Goal: Task Accomplishment & Management: Complete application form

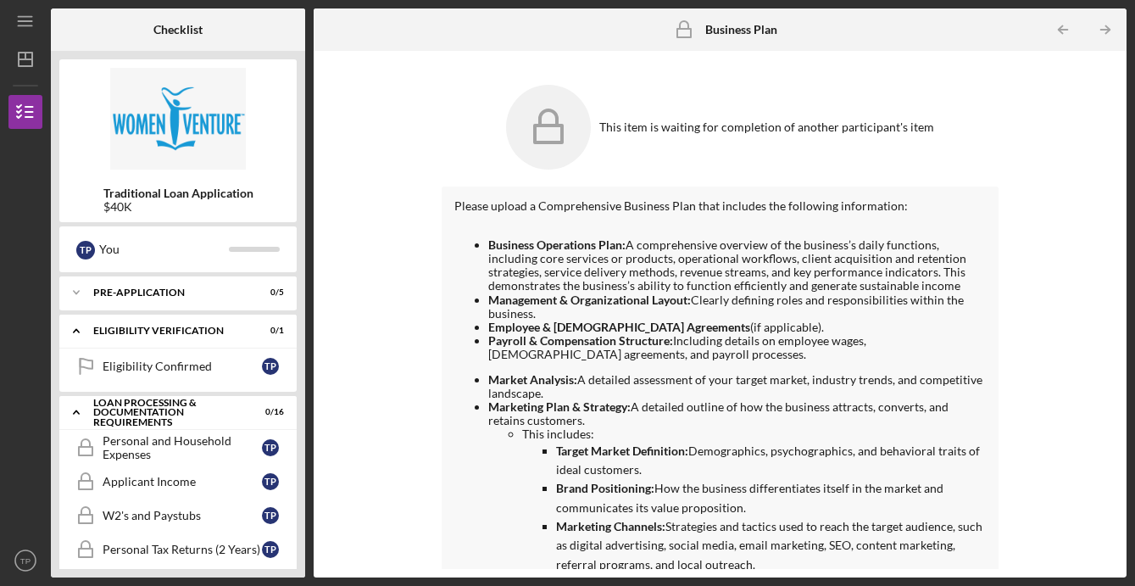
scroll to position [359, 0]
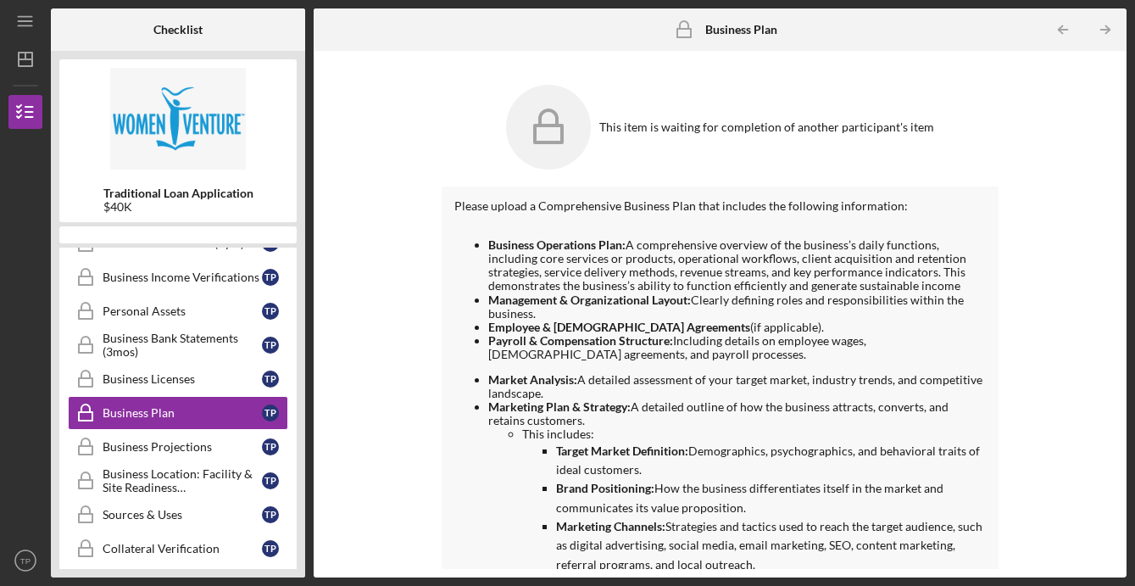
scroll to position [452, 0]
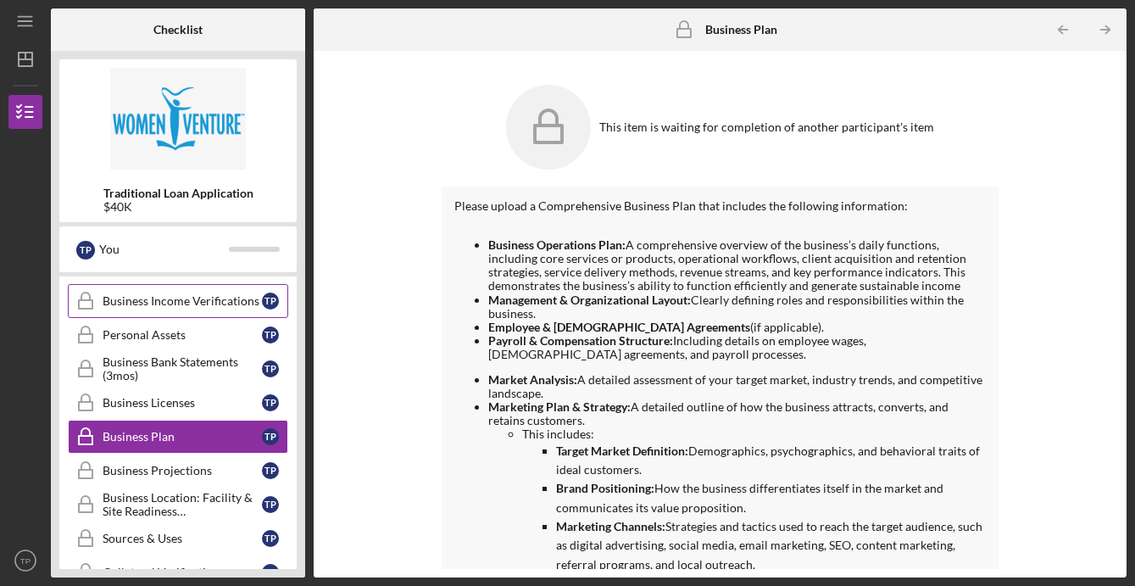
click at [181, 298] on div "Business Income Verifications" at bounding box center [182, 301] width 159 height 14
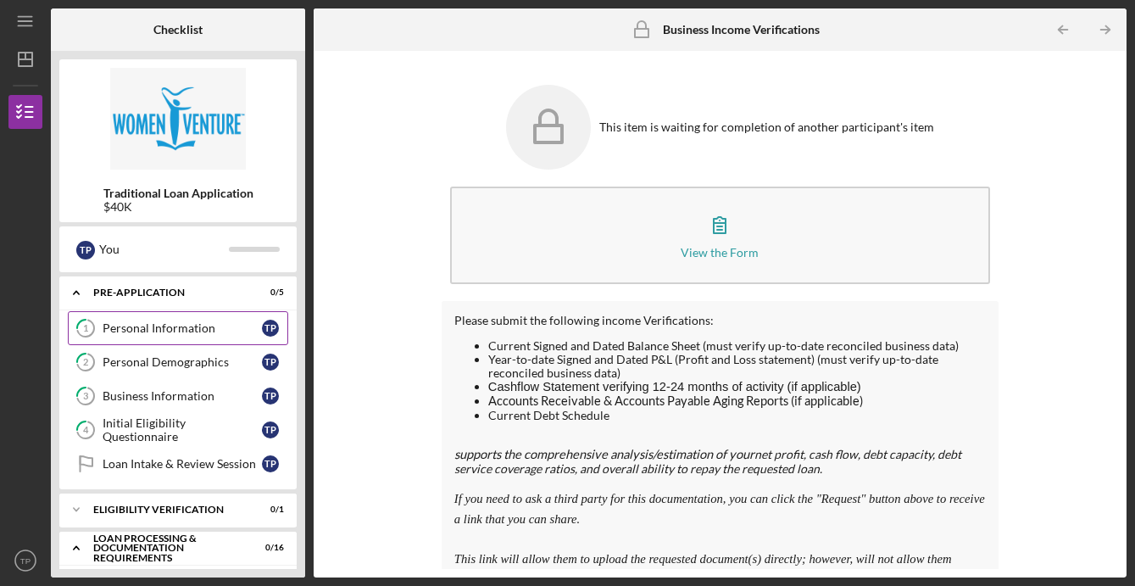
click at [141, 332] on div "Personal Information" at bounding box center [182, 328] width 159 height 14
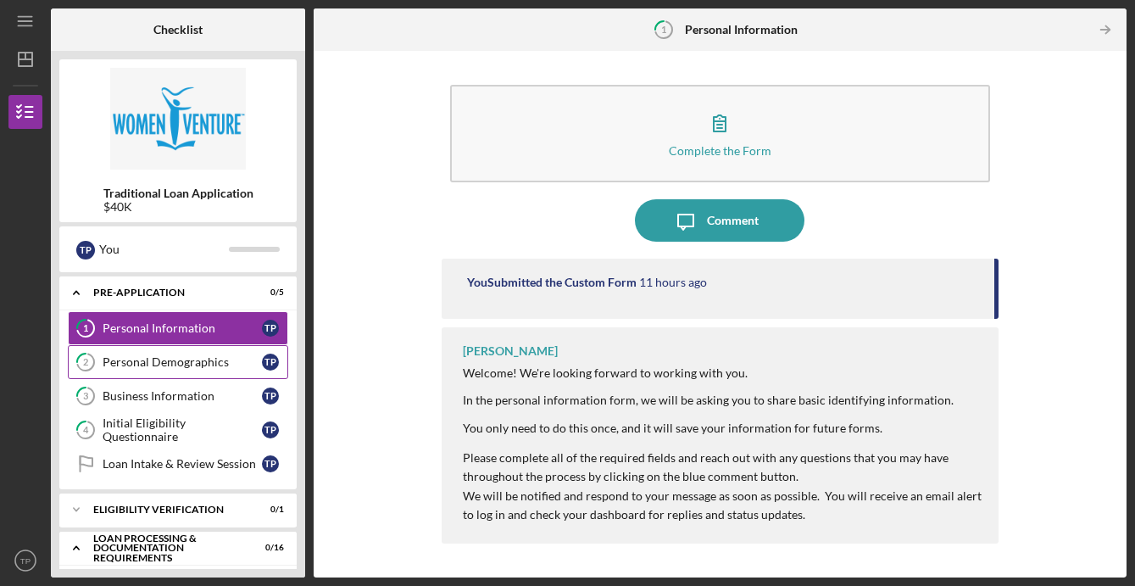
click at [206, 357] on div "Personal Demographics" at bounding box center [182, 362] width 159 height 14
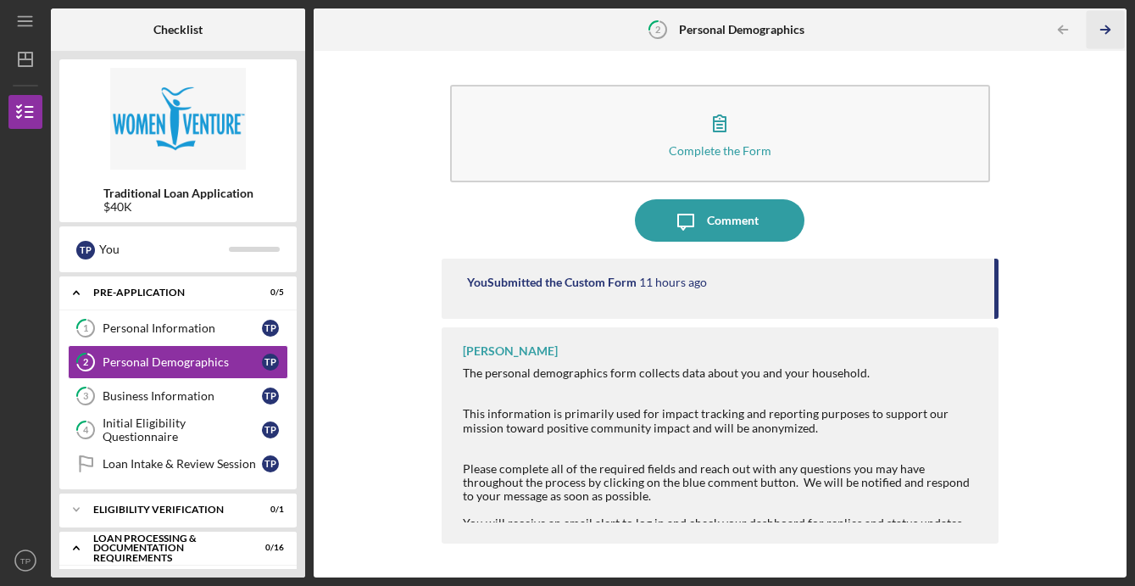
click at [1112, 31] on icon "Icon/Table Pagination Arrow" at bounding box center [1106, 30] width 38 height 38
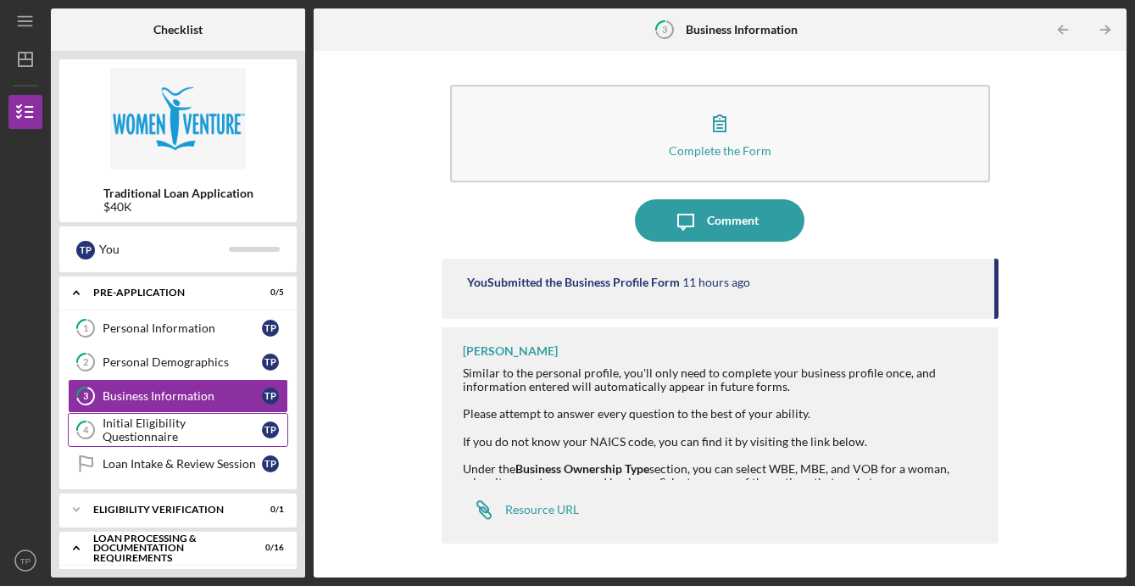
click at [214, 432] on div "Initial Eligibility Questionnaire" at bounding box center [182, 429] width 159 height 27
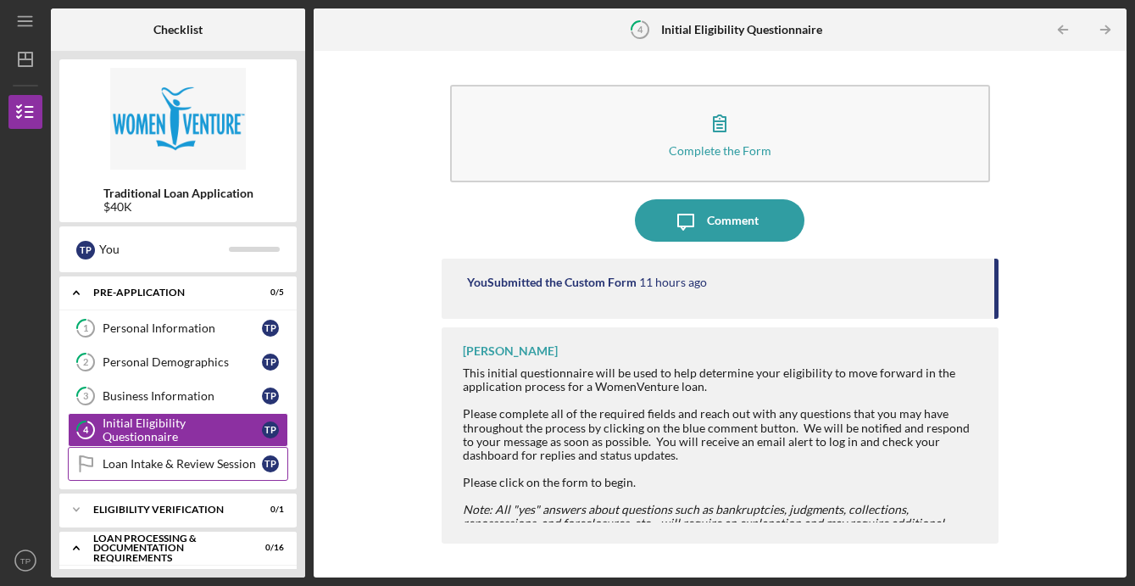
click at [203, 467] on div "Loan Intake & Review Session" at bounding box center [182, 464] width 159 height 14
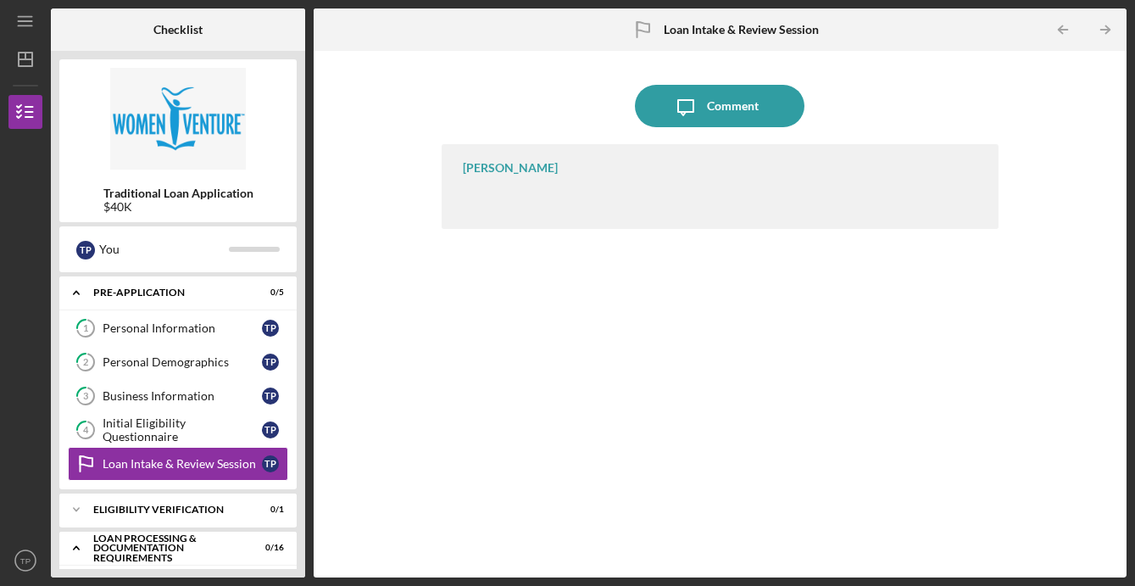
click at [492, 161] on div "[PERSON_NAME]" at bounding box center [510, 168] width 95 height 14
click at [196, 321] on div "Personal Information" at bounding box center [182, 328] width 159 height 14
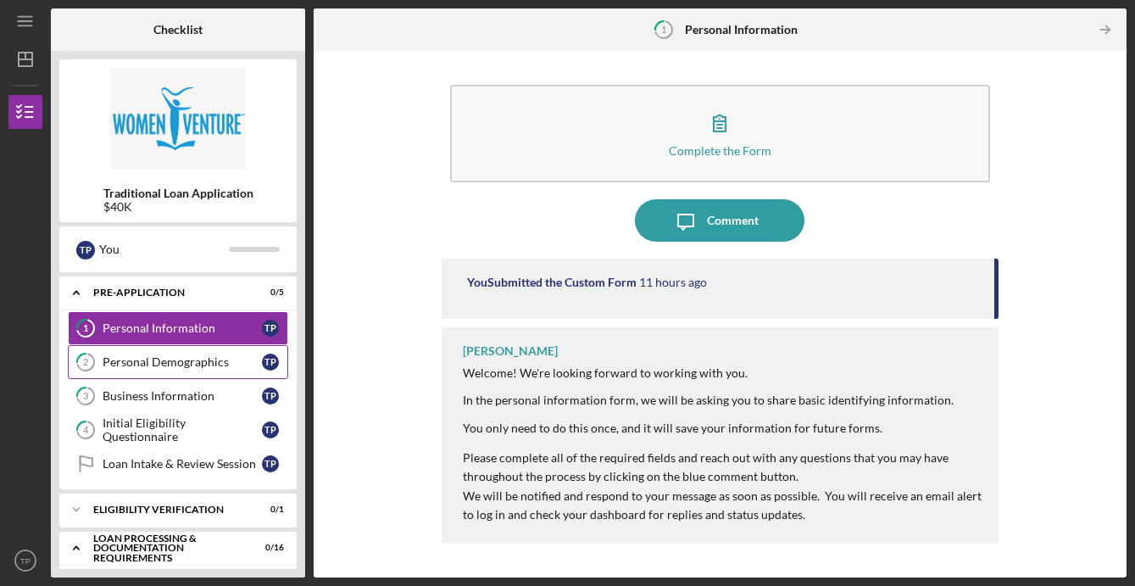
click at [163, 369] on link "2 Personal Demographics T P" at bounding box center [178, 362] width 220 height 34
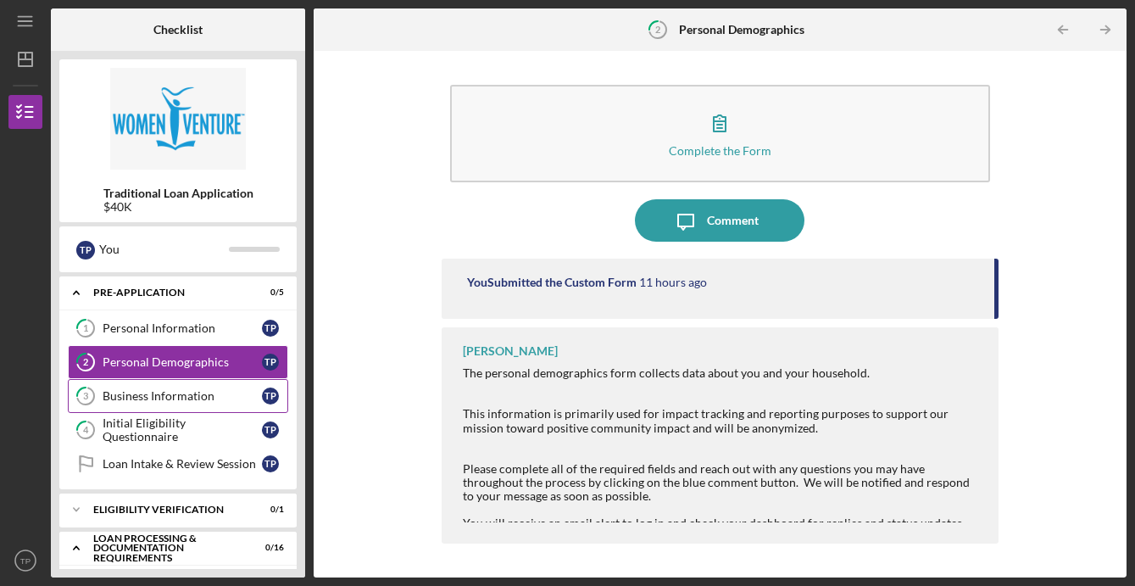
click at [173, 386] on link "3 Business Information T P" at bounding box center [178, 396] width 220 height 34
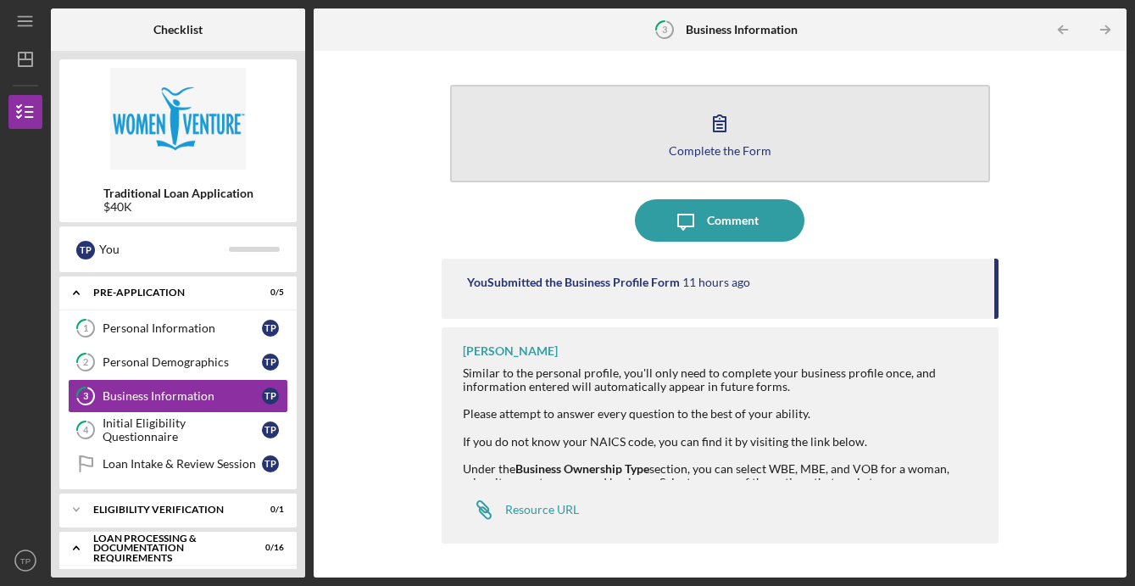
click at [722, 128] on icon "button" at bounding box center [720, 123] width 12 height 16
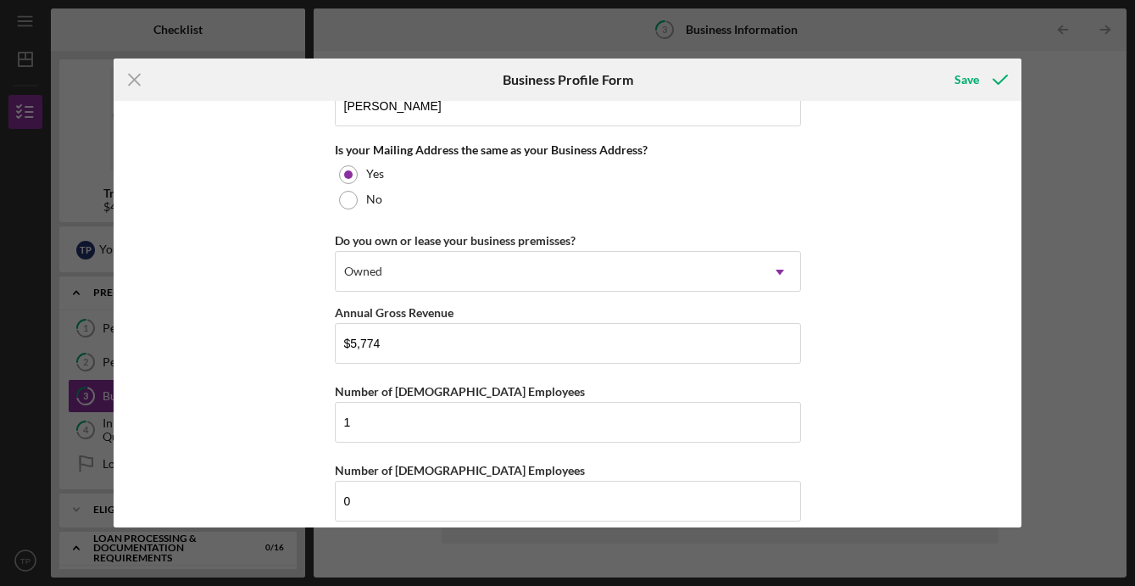
scroll to position [1308, 0]
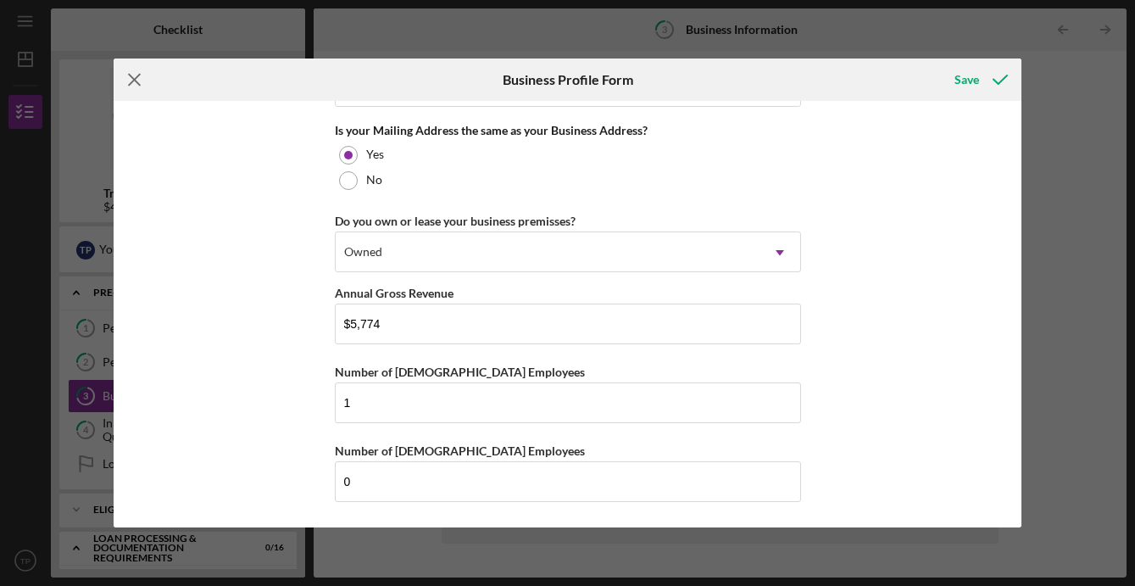
click at [134, 84] on icon "Icon/Menu Close" at bounding box center [135, 80] width 42 height 42
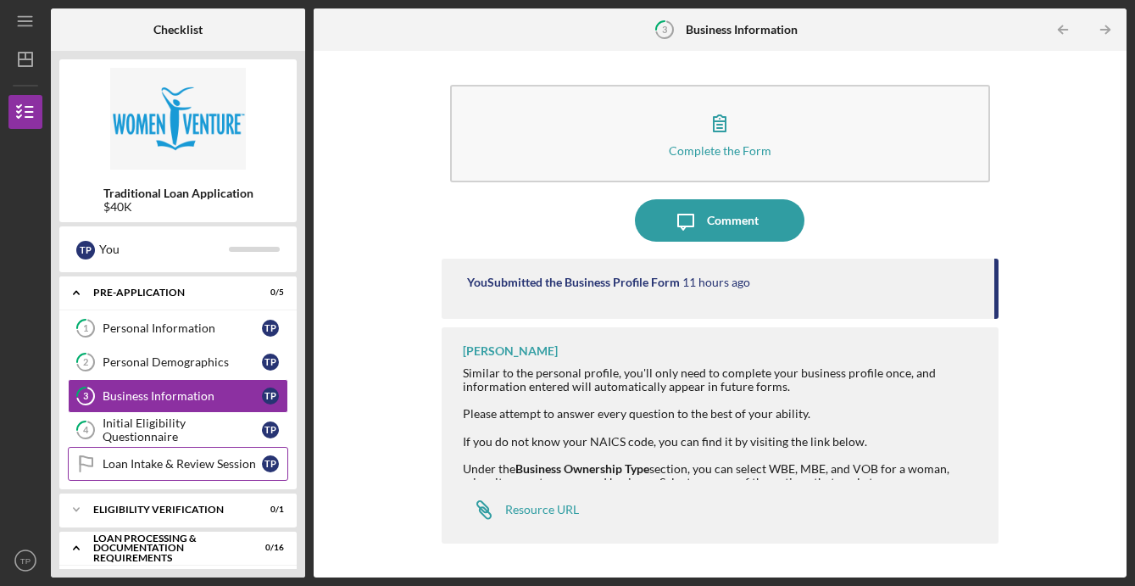
click at [181, 465] on div "Loan Intake & Review Session" at bounding box center [182, 464] width 159 height 14
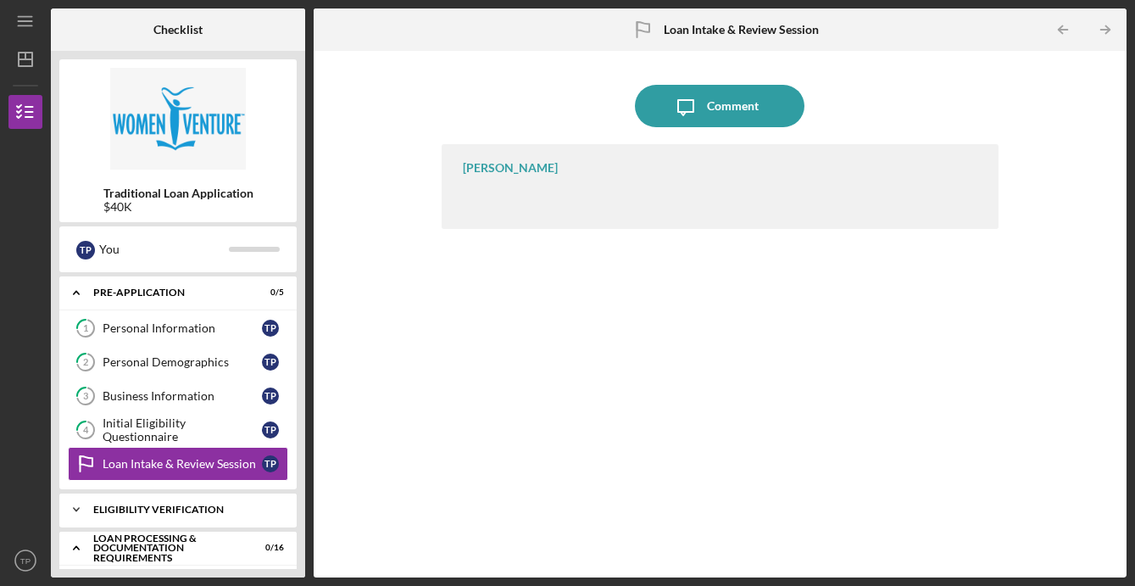
click at [114, 511] on div "Eligibility Verification" at bounding box center [184, 510] width 182 height 10
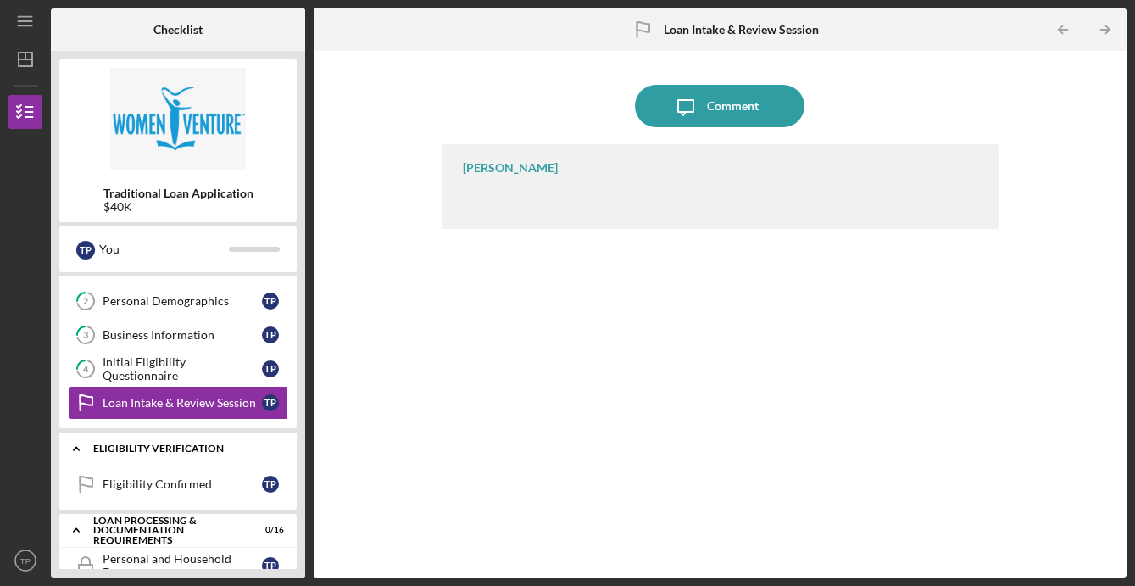
scroll to position [68, 0]
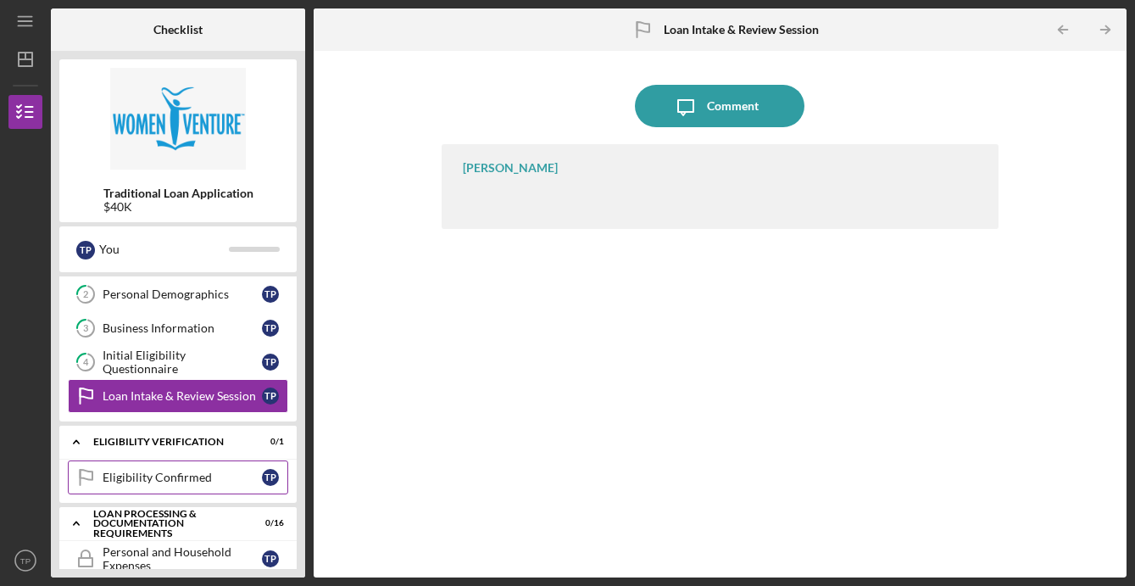
click at [125, 488] on link "Eligibility Confirmed Eligibility Confirmed T P" at bounding box center [178, 477] width 220 height 34
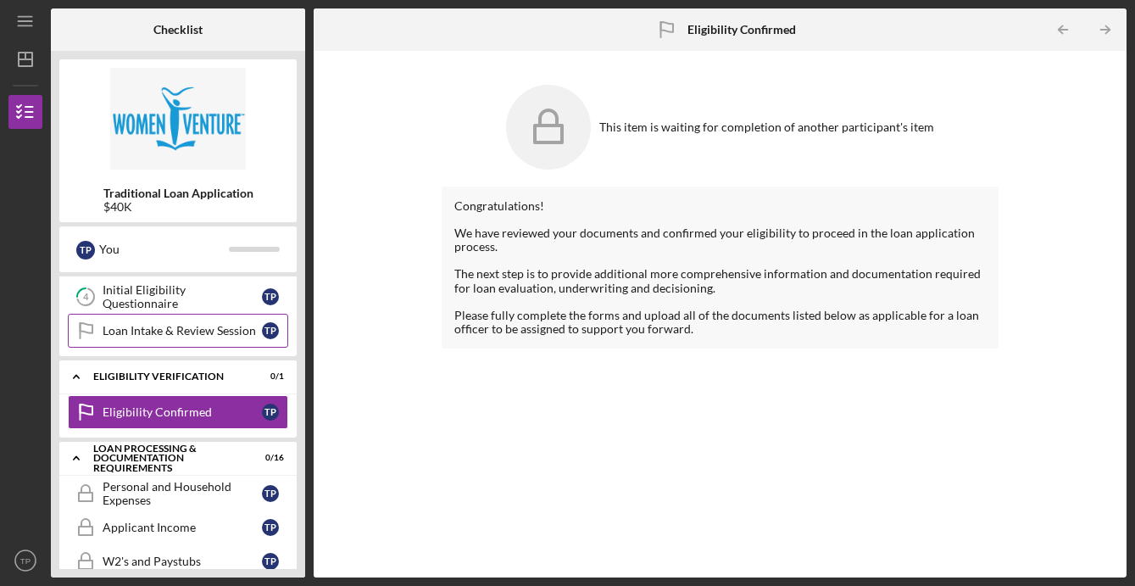
scroll to position [145, 0]
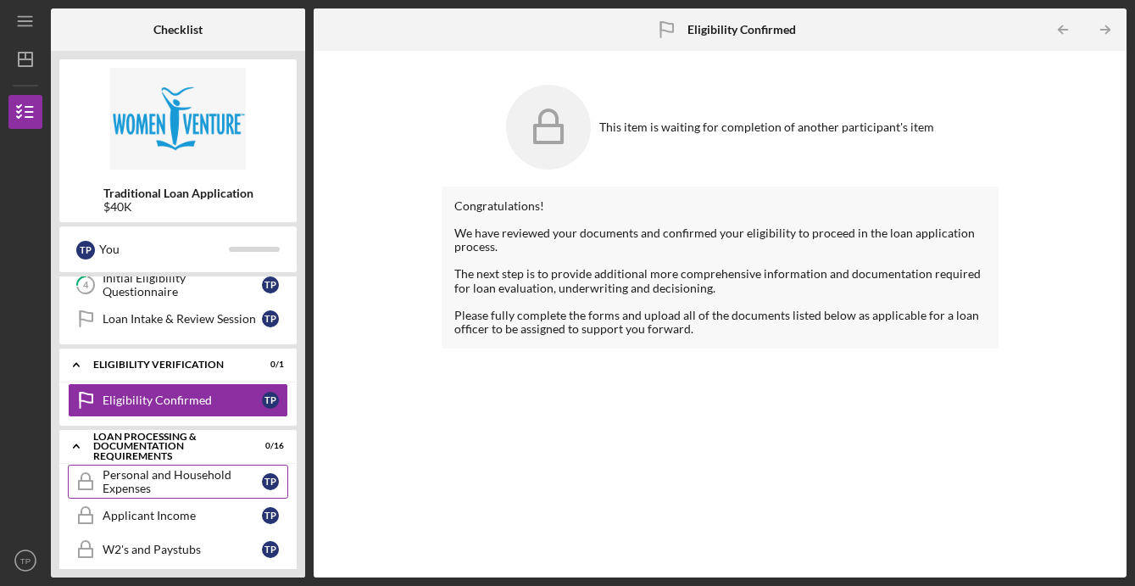
click at [147, 481] on div "Personal and Household Expenses" at bounding box center [182, 481] width 159 height 27
